Goal: Transaction & Acquisition: Subscribe to service/newsletter

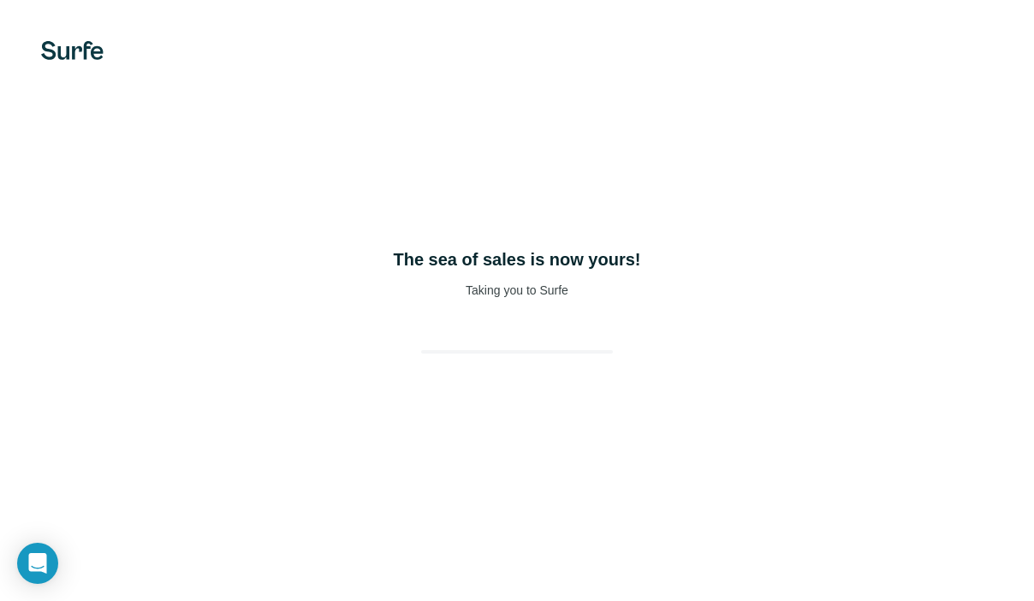
click at [414, 311] on div "The sea of sales is now yours! Taking you to Surfe" at bounding box center [517, 300] width 1034 height 601
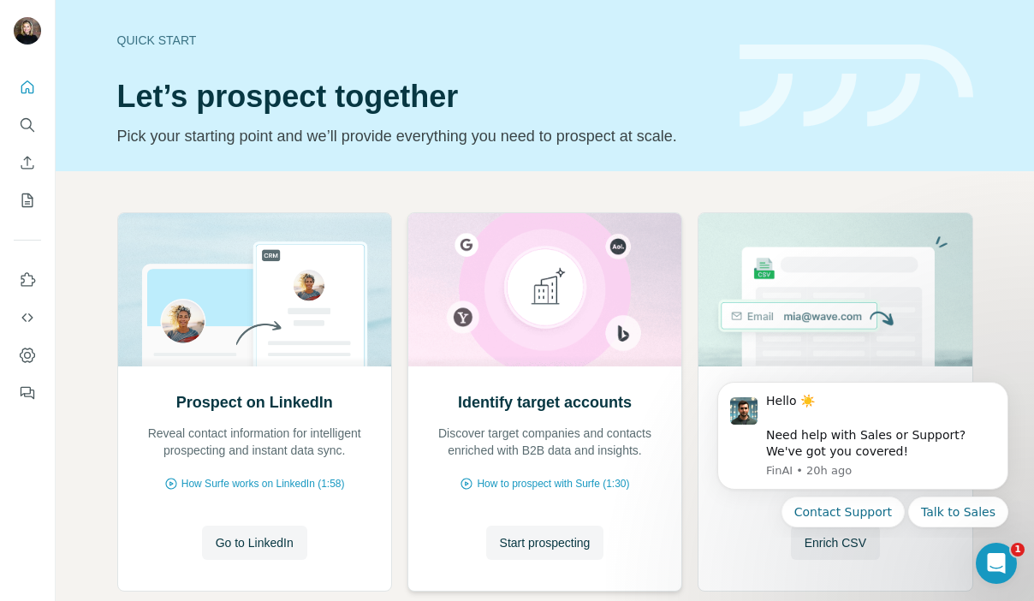
scroll to position [100, 0]
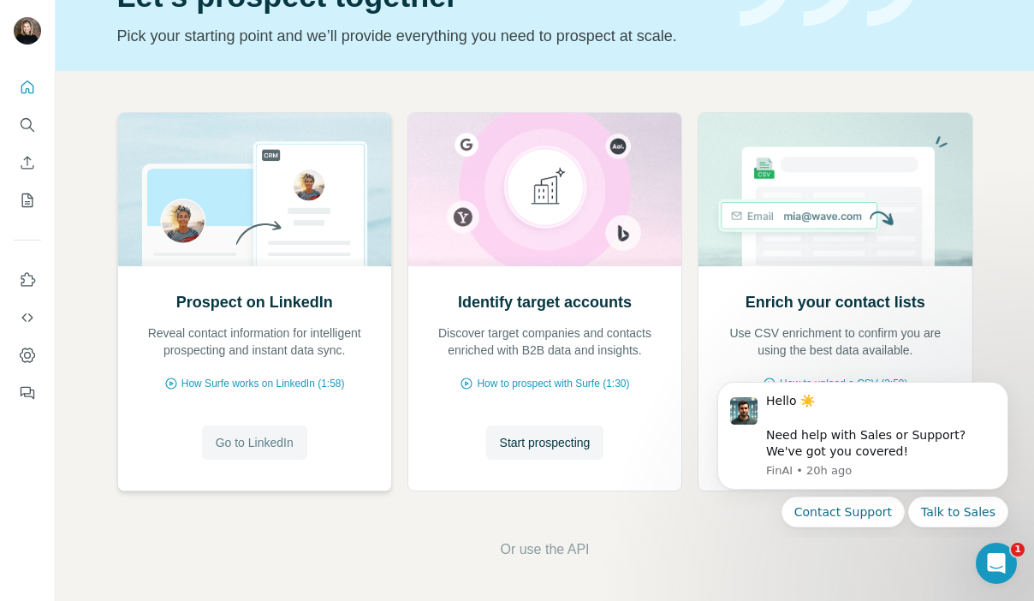
click at [255, 445] on span "Go to LinkedIn" at bounding box center [255, 442] width 78 height 17
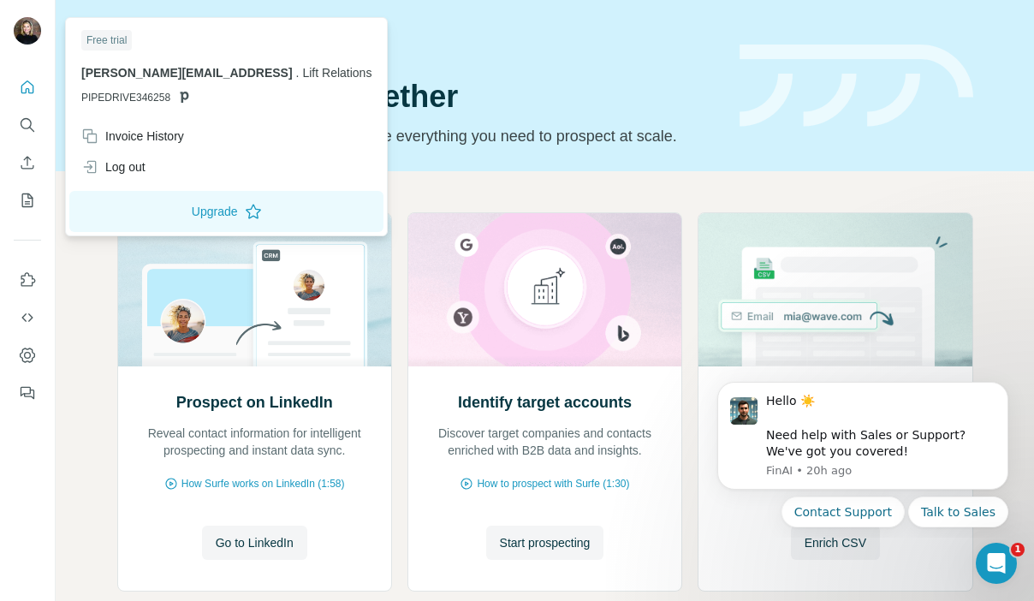
click at [104, 94] on span "PIPEDRIVE346258" at bounding box center [125, 97] width 89 height 15
click at [173, 96] on p "PIPEDRIVE346258" at bounding box center [226, 97] width 290 height 15
click at [139, 93] on span "PIPEDRIVE346258" at bounding box center [125, 97] width 89 height 15
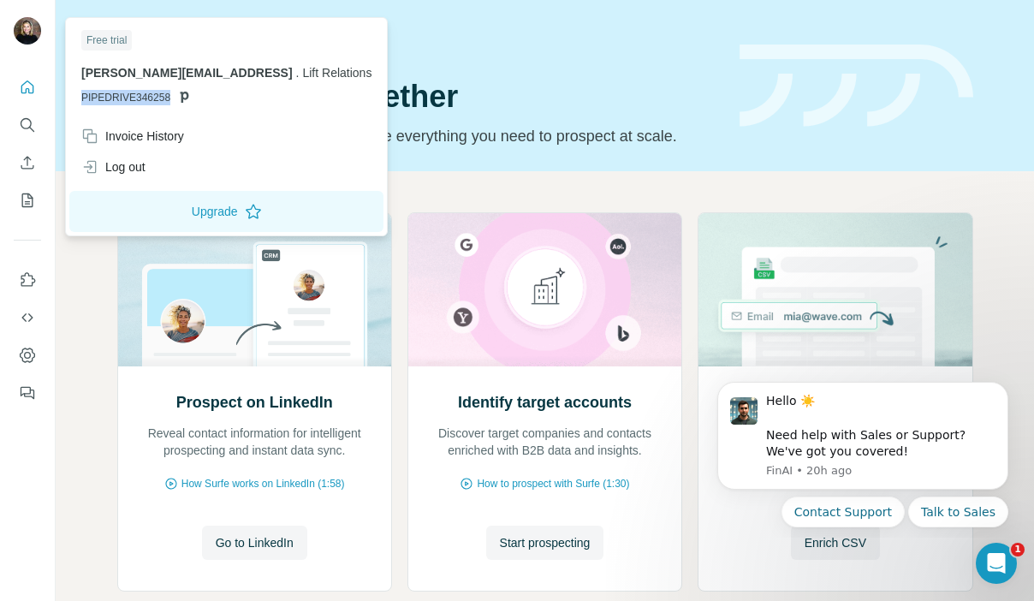
click at [139, 93] on span "PIPEDRIVE346258" at bounding box center [125, 97] width 89 height 15
click at [126, 101] on span "PIPEDRIVE346258" at bounding box center [125, 97] width 89 height 15
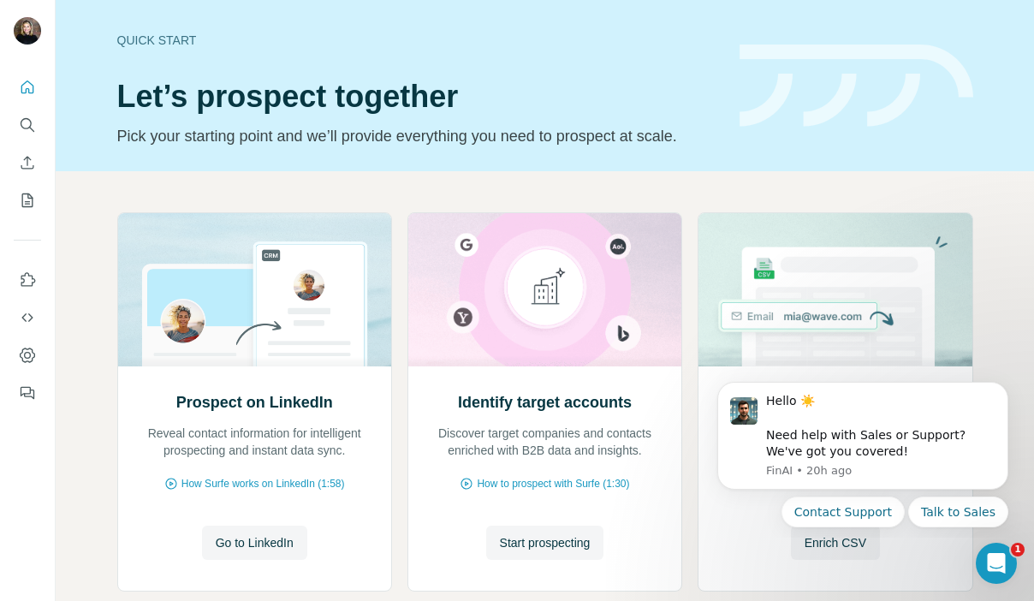
scroll to position [100, 0]
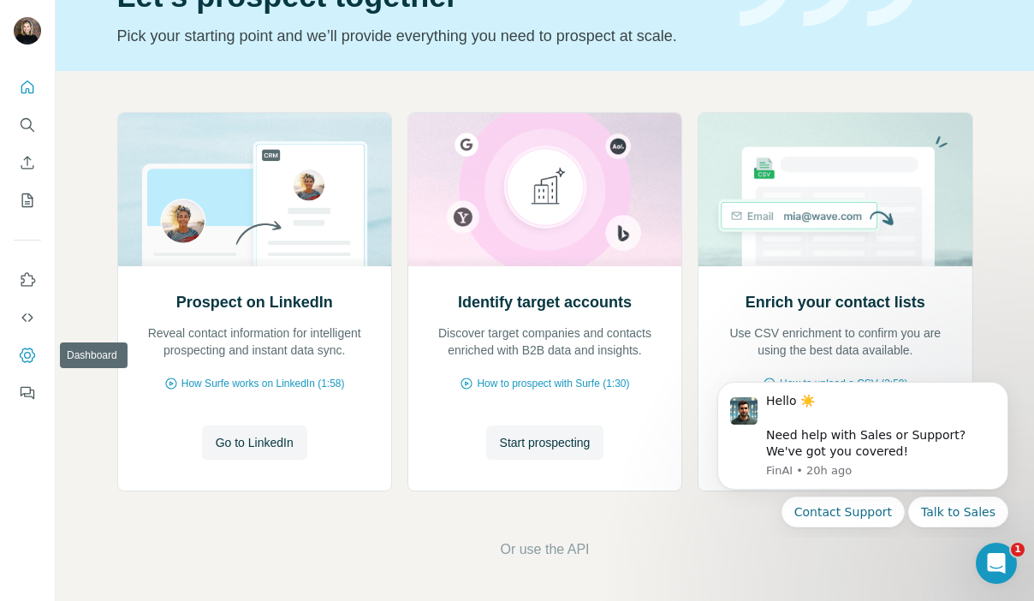
click at [31, 355] on icon "Dashboard" at bounding box center [27, 355] width 17 height 17
